Goal: Information Seeking & Learning: Learn about a topic

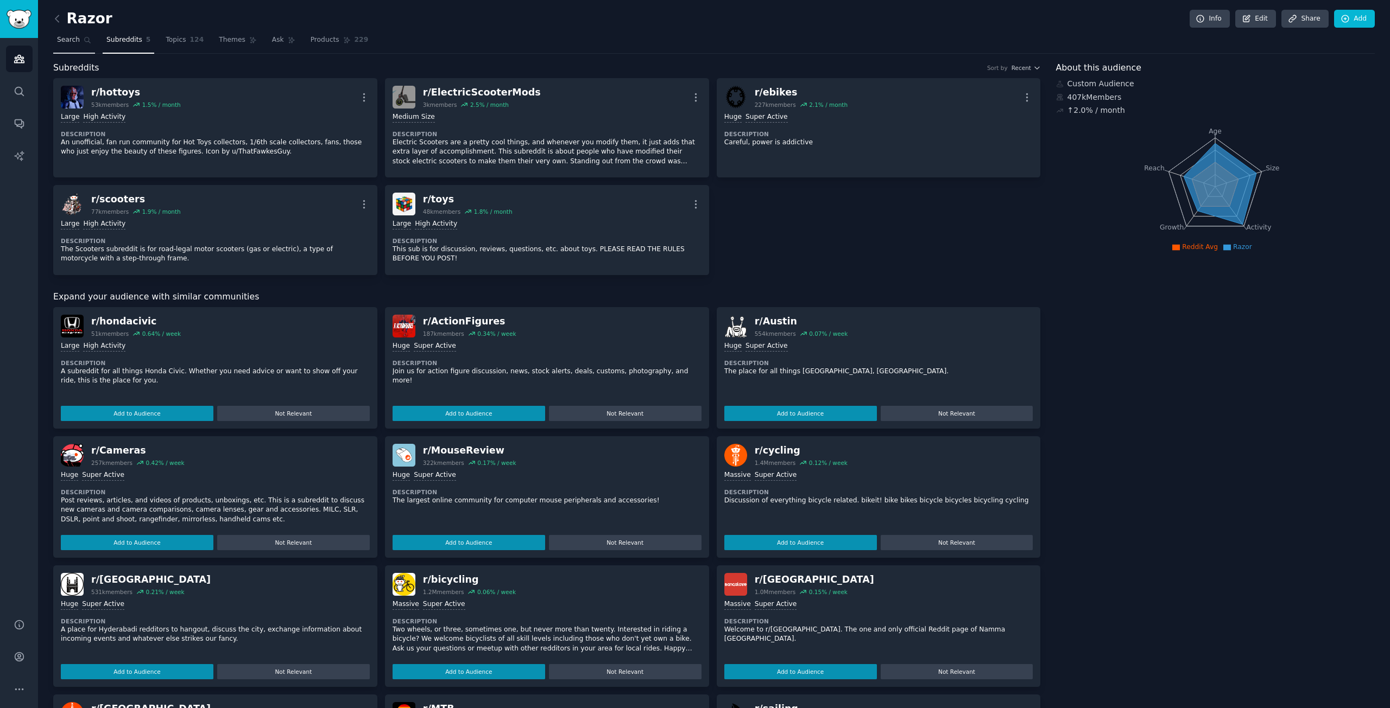
click at [67, 41] on span "Search" at bounding box center [68, 40] width 23 height 10
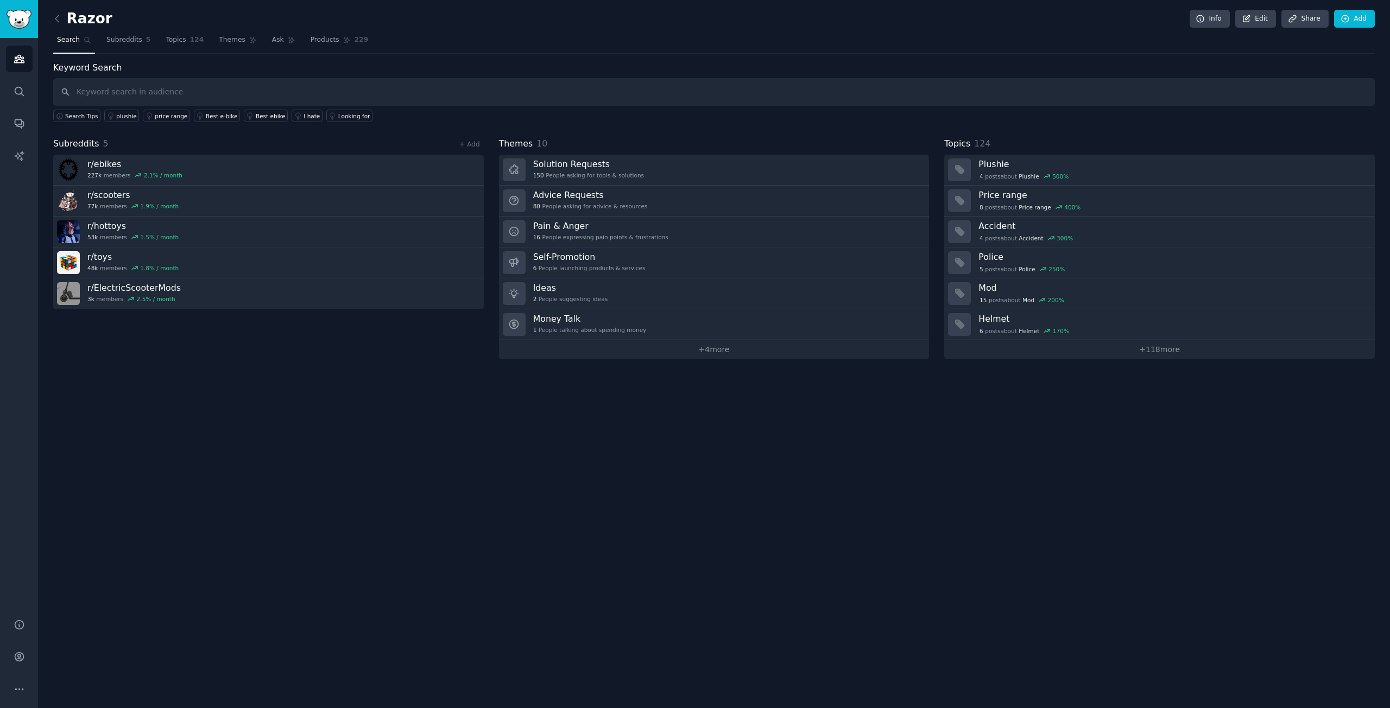
drag, startPoint x: 137, startPoint y: 92, endPoint x: 134, endPoint y: 81, distance: 11.5
click at [138, 92] on input "text" at bounding box center [713, 92] width 1321 height 28
type input "Lululemon allign"
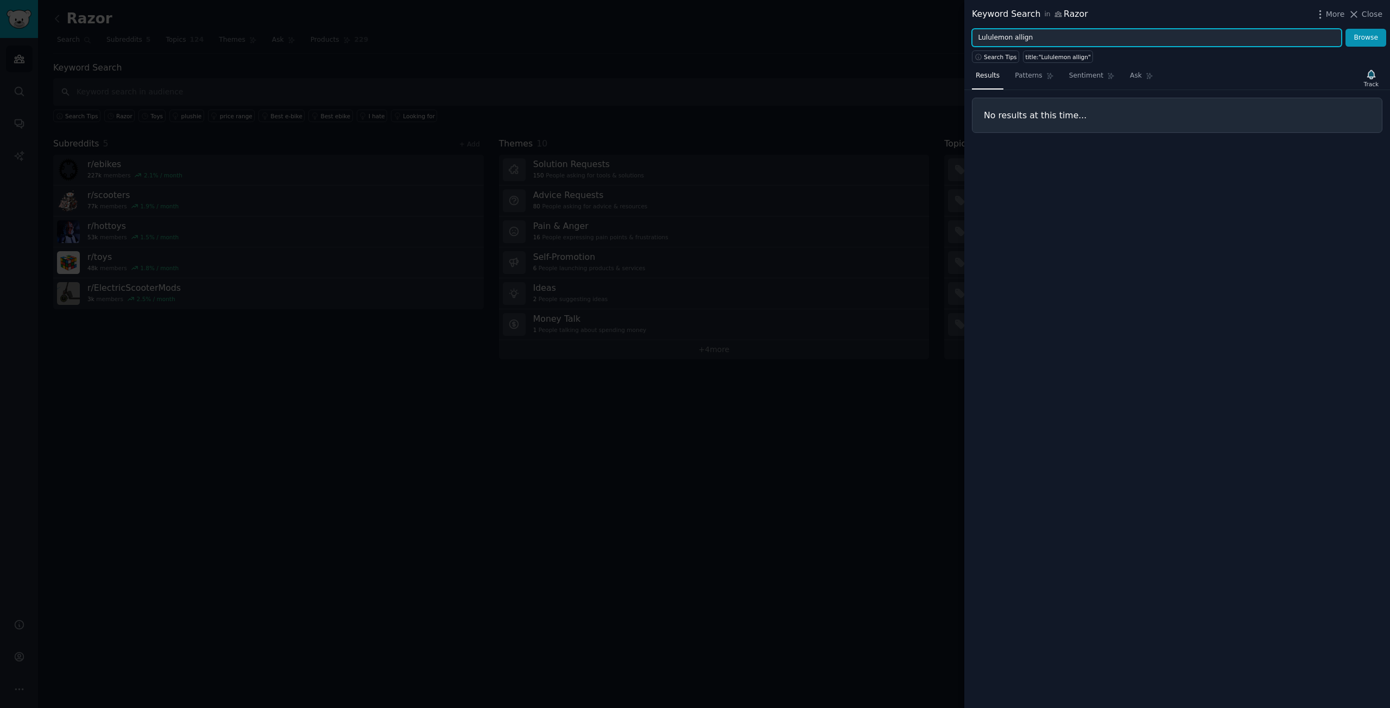
drag, startPoint x: 1013, startPoint y: 35, endPoint x: 1022, endPoint y: 37, distance: 9.0
click at [1015, 36] on input "Lululemon allign" at bounding box center [1157, 38] width 370 height 18
drag, startPoint x: 1103, startPoint y: 33, endPoint x: 985, endPoint y: 43, distance: 118.3
click at [980, 47] on div "Keyword Search in Razor More Close Lululemon allign Browse Search Tips title:"L…" at bounding box center [1177, 354] width 426 height 708
drag, startPoint x: 993, startPoint y: 37, endPoint x: 1022, endPoint y: 35, distance: 28.3
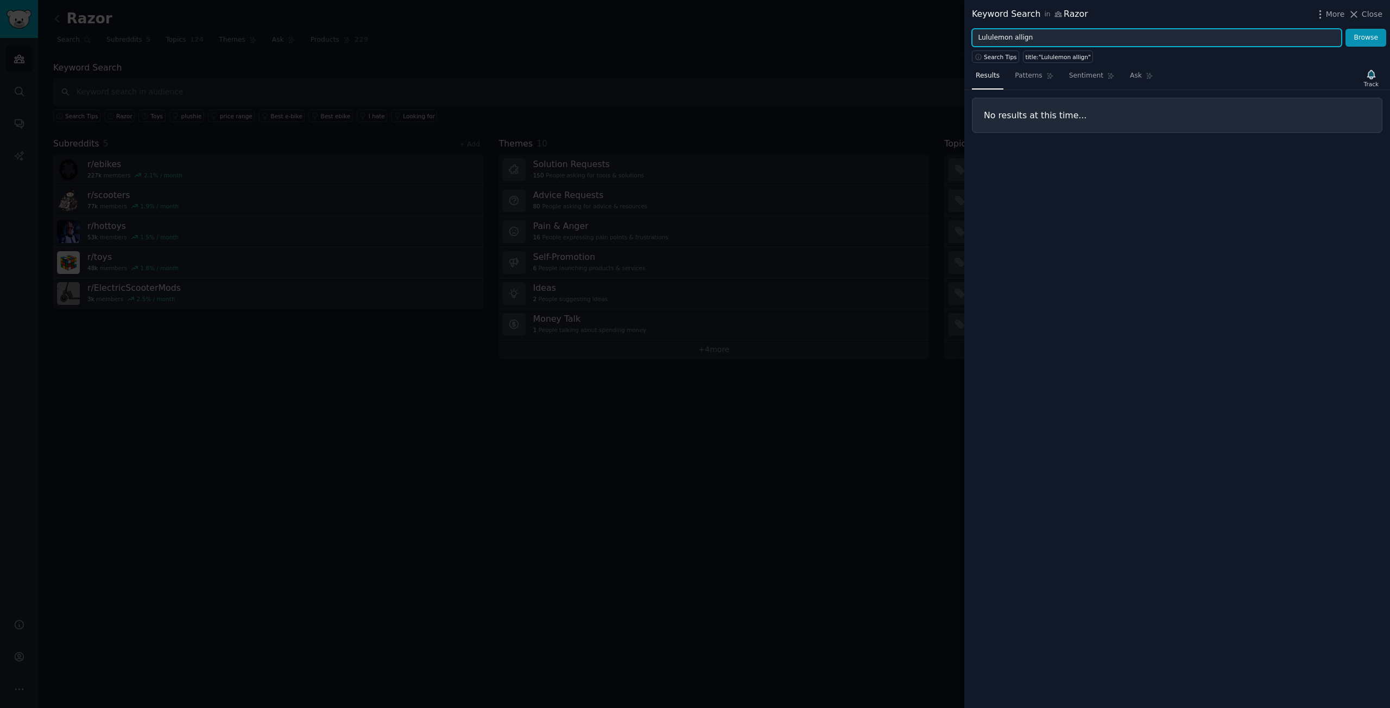
click at [1022, 35] on input "Lululemon allign" at bounding box center [1157, 38] width 370 height 18
drag, startPoint x: 1365, startPoint y: 4, endPoint x: 1366, endPoint y: 17, distance: 13.6
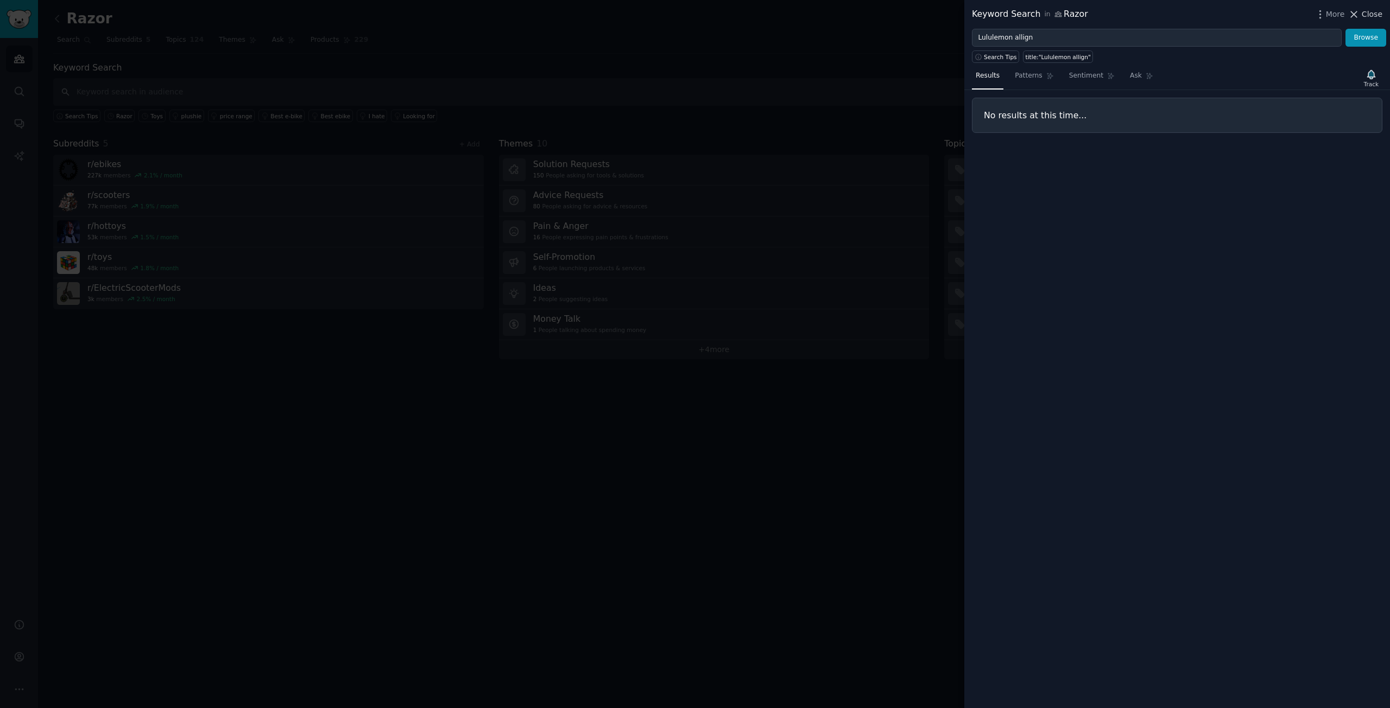
click at [1367, 4] on div "Keyword Search in [GEOGRAPHIC_DATA] More Close" at bounding box center [1177, 14] width 426 height 29
click at [1366, 17] on span "Close" at bounding box center [1372, 14] width 21 height 11
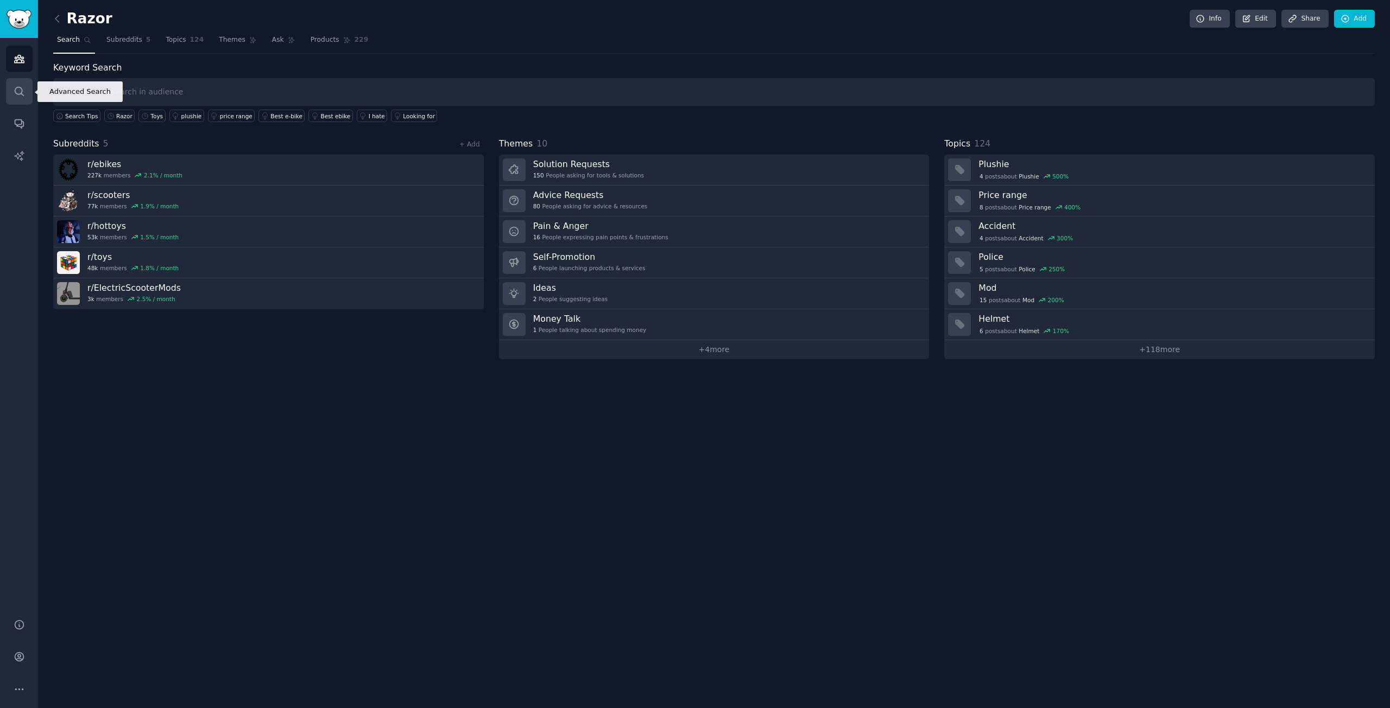
click at [19, 100] on link "Search" at bounding box center [19, 91] width 27 height 27
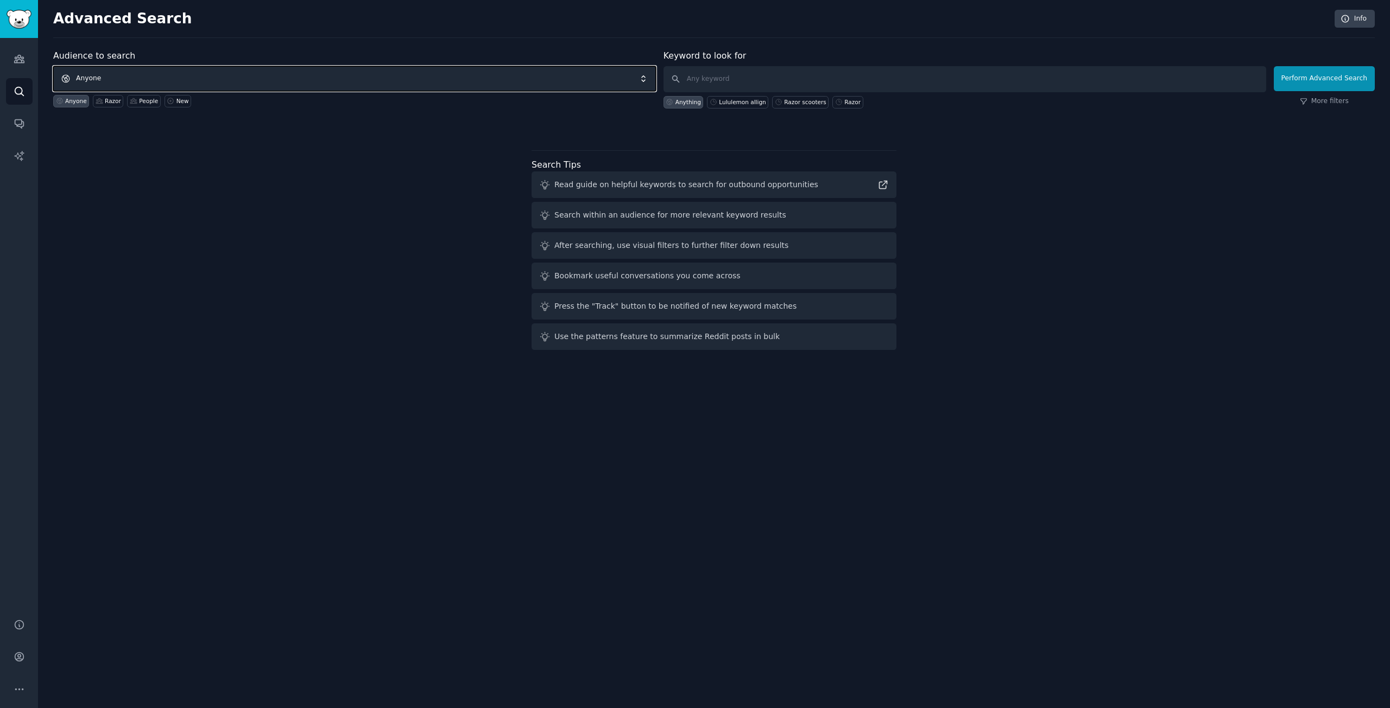
click at [224, 73] on span "Anyone" at bounding box center [354, 78] width 603 height 25
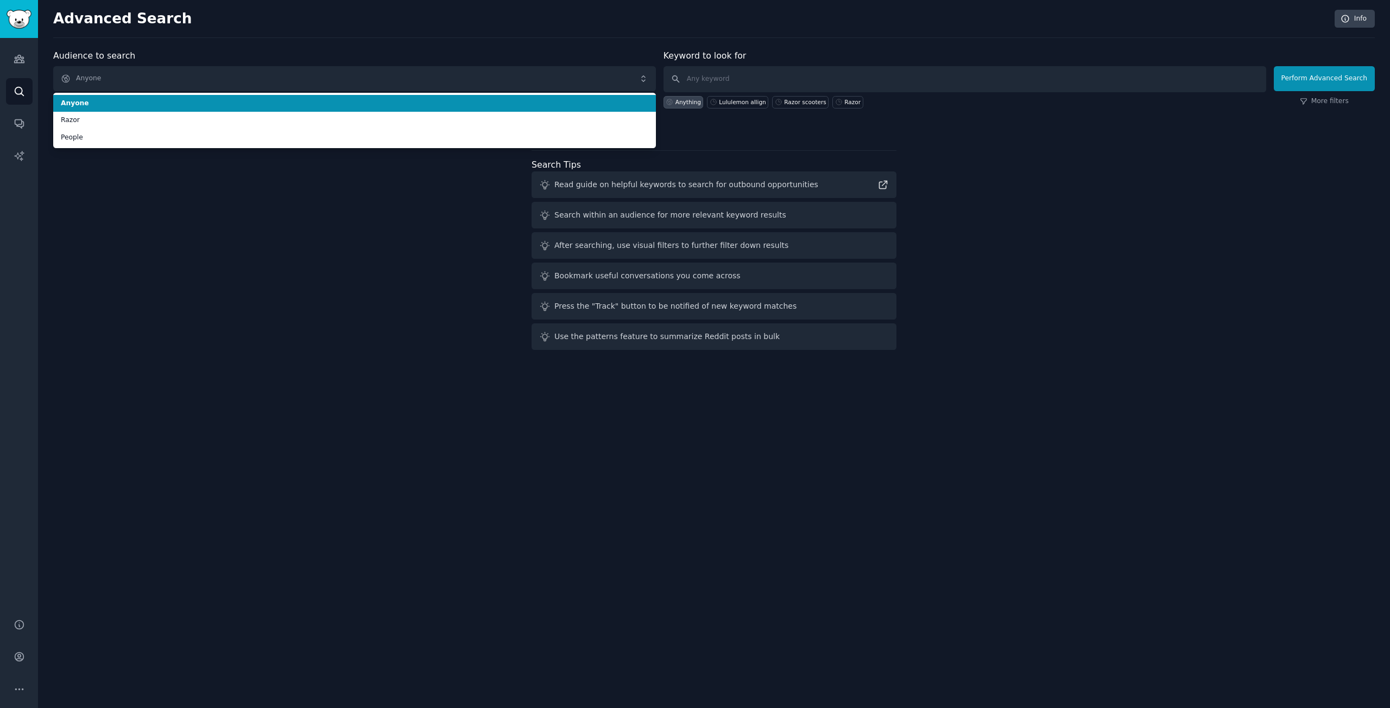
drag, startPoint x: 305, startPoint y: 55, endPoint x: 333, endPoint y: 58, distance: 27.8
click at [307, 54] on div "Audience to search Anyone Anyone Razor People Anyone Razor People New" at bounding box center [354, 78] width 603 height 59
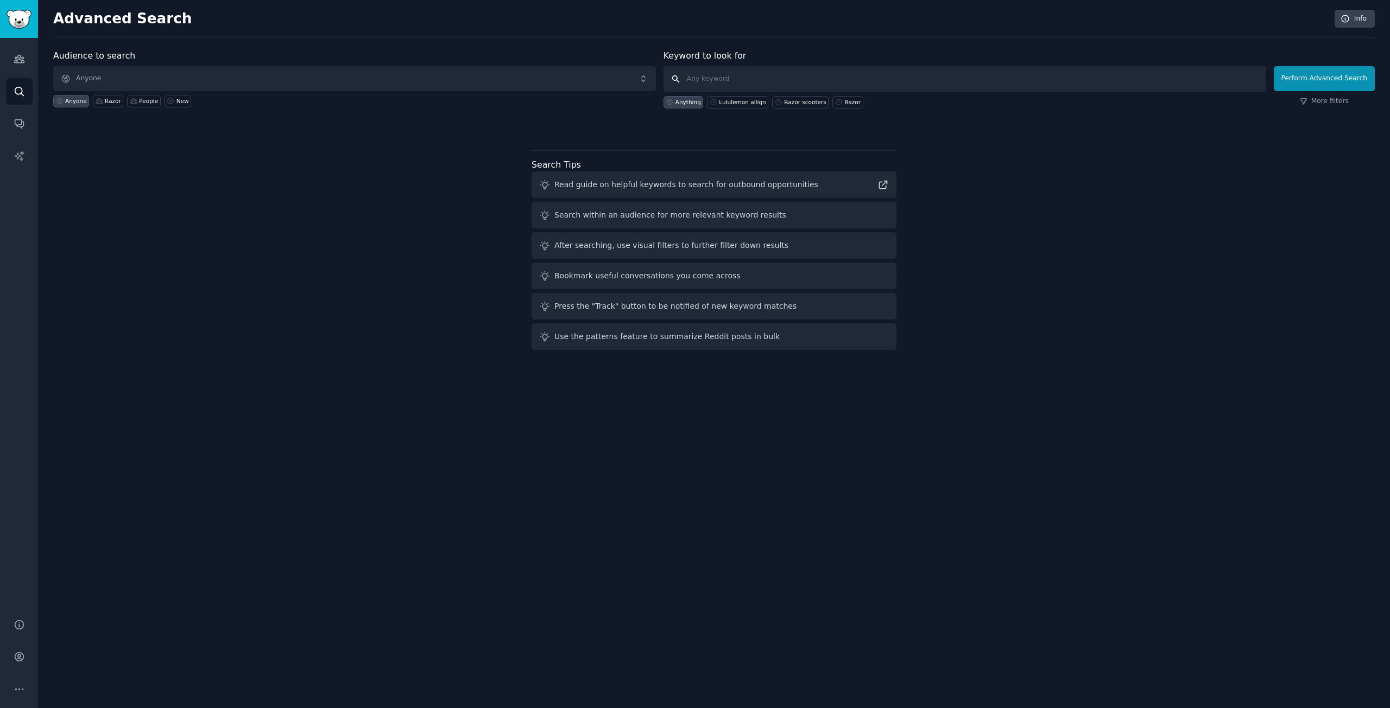
click at [720, 69] on input "text" at bounding box center [964, 79] width 603 height 26
type input "Lululemon Align"
click button "Perform Advanced Search" at bounding box center [1324, 78] width 101 height 25
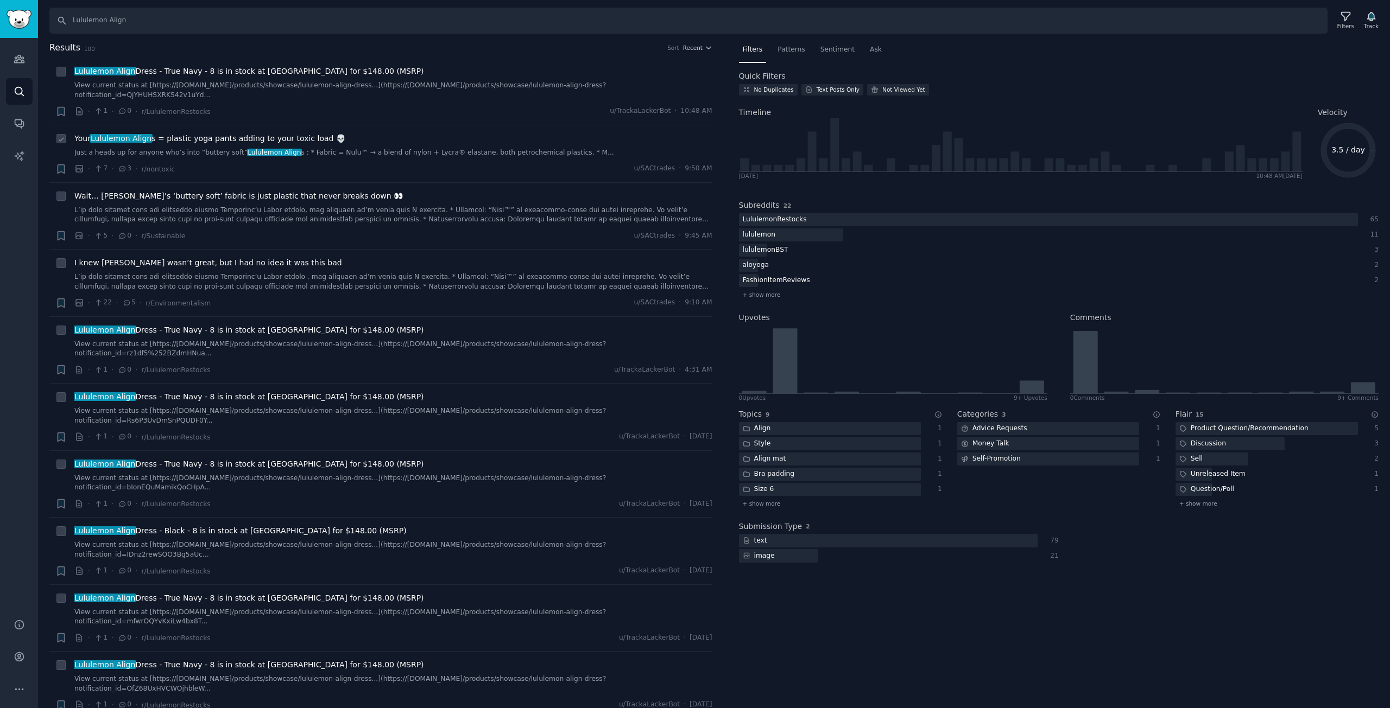
click at [281, 133] on span "Your Lululemon Align s = plastic yoga pants adding to your toxic load 💀" at bounding box center [209, 138] width 271 height 11
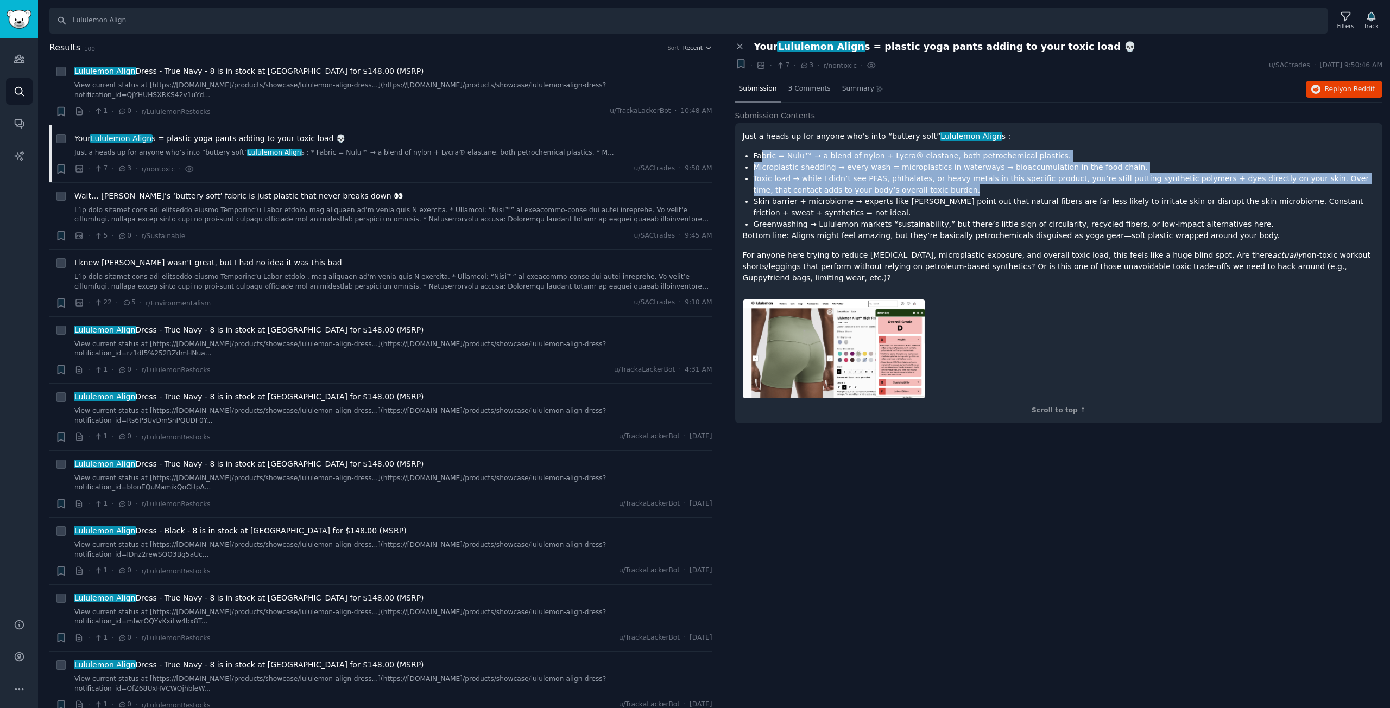
drag, startPoint x: 760, startPoint y: 153, endPoint x: 1059, endPoint y: 192, distance: 301.1
click at [1059, 192] on ul "Fabric = Nulu™ → a blend of nylon + Lycra® elastane, both petrochemical plastic…" at bounding box center [1059, 190] width 632 height 80
click at [221, 206] on link at bounding box center [393, 215] width 638 height 19
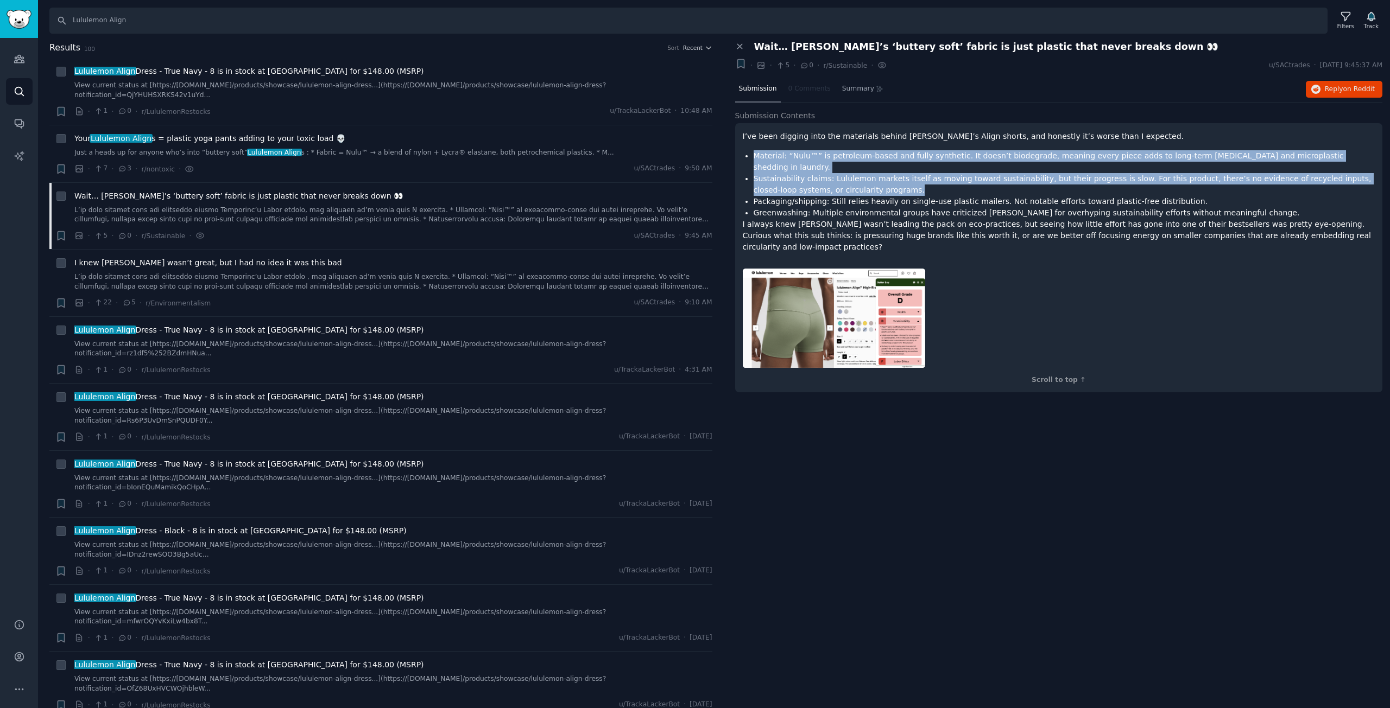
drag, startPoint x: 752, startPoint y: 158, endPoint x: 892, endPoint y: 200, distance: 145.7
click at [938, 183] on ul "Material: “Nulu™” is petroleum-based and fully synthetic. It doesn’t biodegrade…" at bounding box center [1059, 184] width 632 height 68
